Goal: Navigation & Orientation: Go to known website

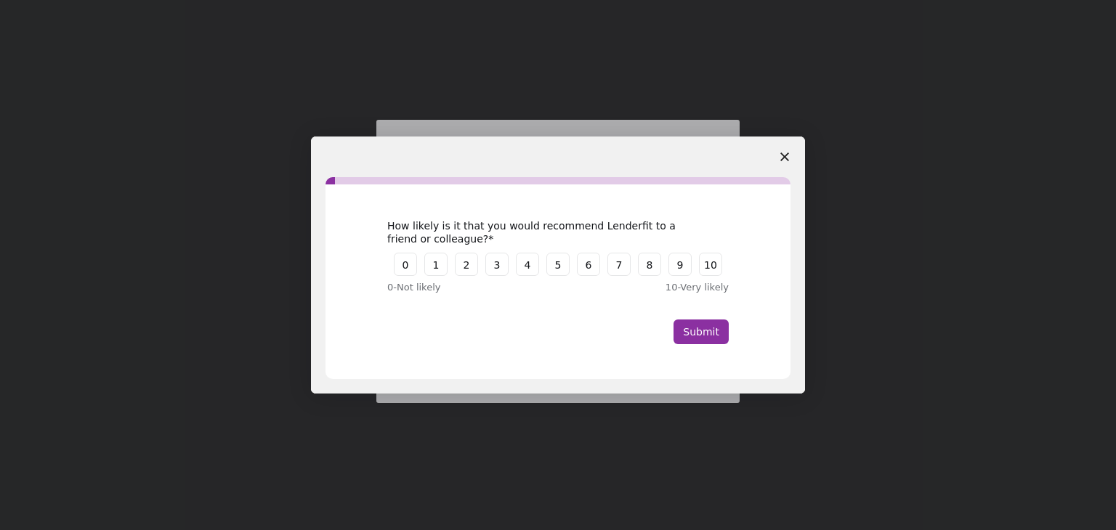
click at [781, 155] on icon "Close survey" at bounding box center [784, 157] width 9 height 9
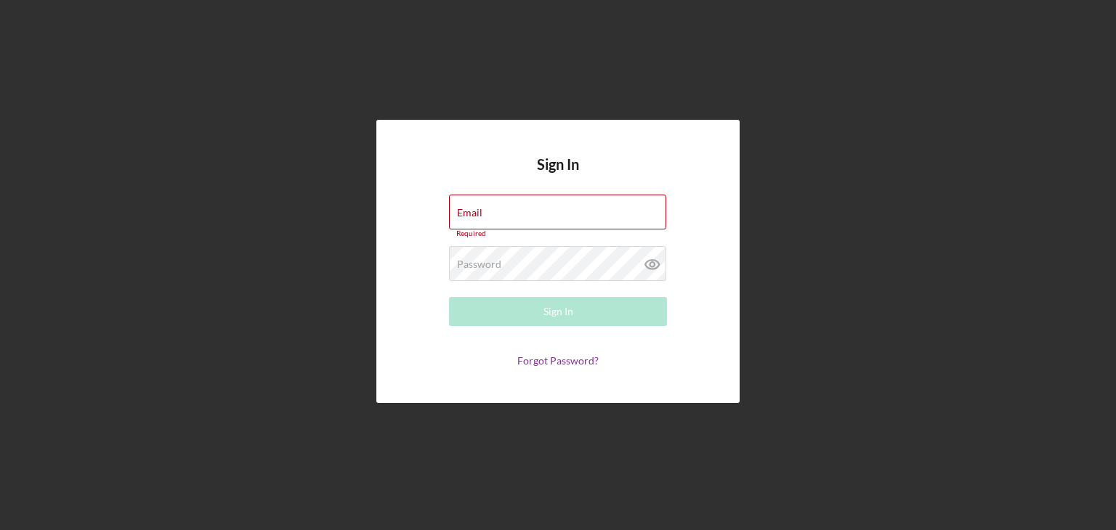
type input "[EMAIL_ADDRESS][DOMAIN_NAME]"
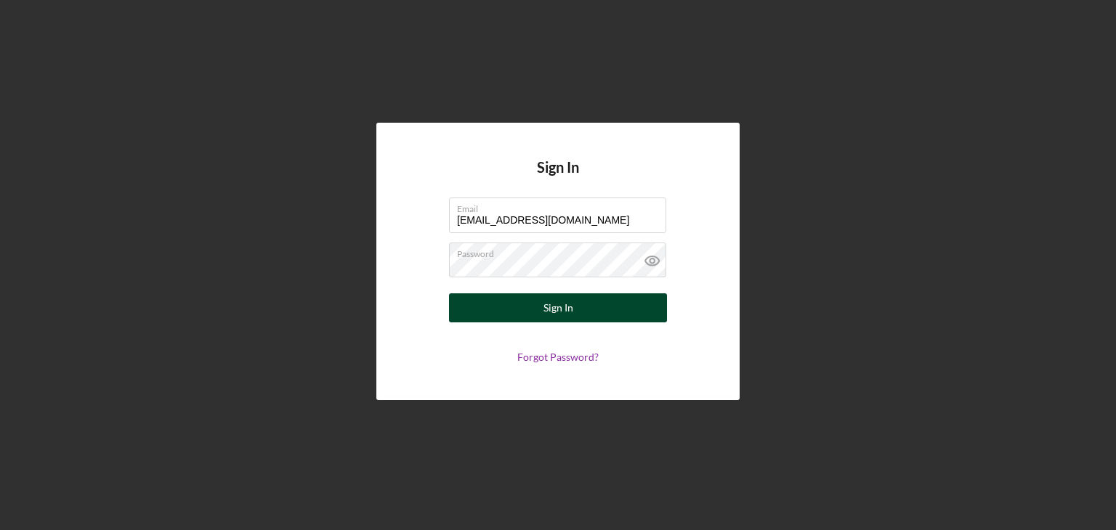
click at [477, 304] on button "Sign In" at bounding box center [558, 307] width 218 height 29
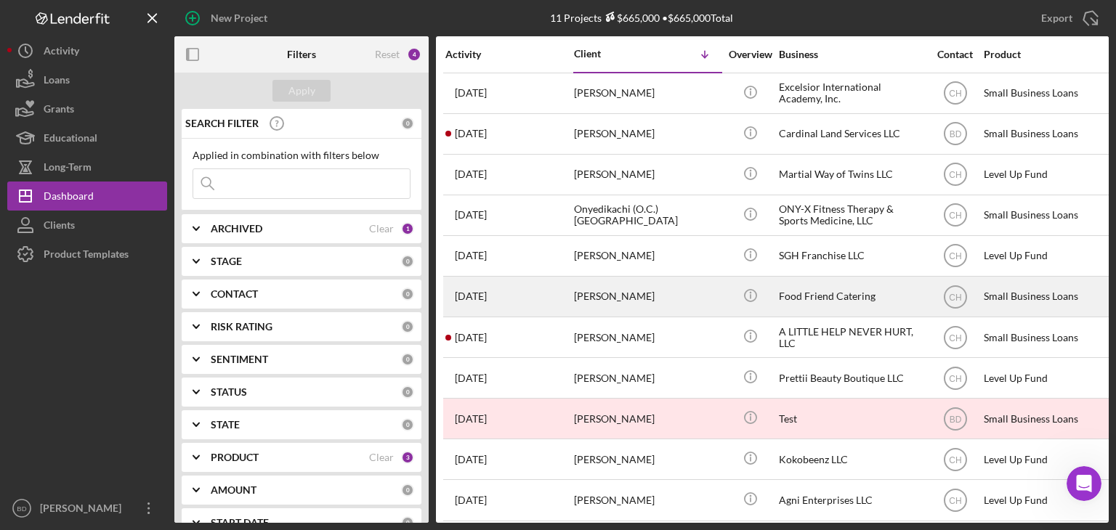
scroll to position [16, 0]
